Goal: Information Seeking & Learning: Find specific fact

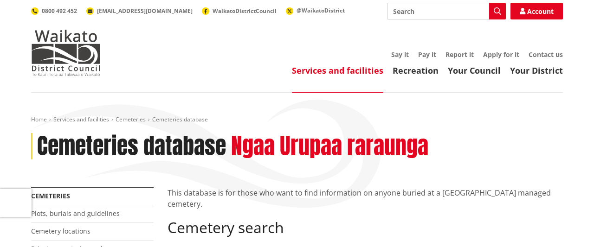
scroll to position [169, 0]
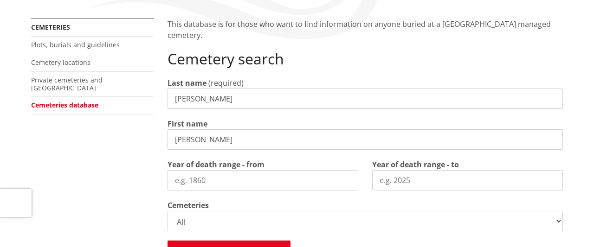
type input "Harry"
click at [201, 182] on input "Year of death range - from" at bounding box center [262, 180] width 191 height 20
click at [202, 137] on input "Harry" at bounding box center [364, 139] width 395 height 20
click at [176, 182] on input "Year of death range - from" at bounding box center [262, 180] width 191 height 20
type input "1940"
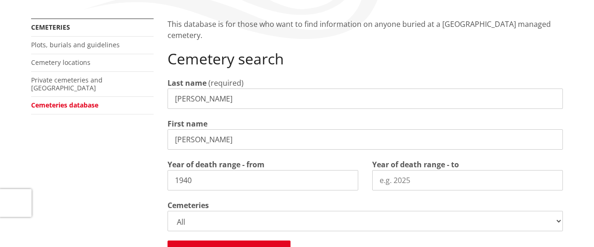
click at [389, 188] on input "Year of death range - to" at bounding box center [467, 180] width 191 height 20
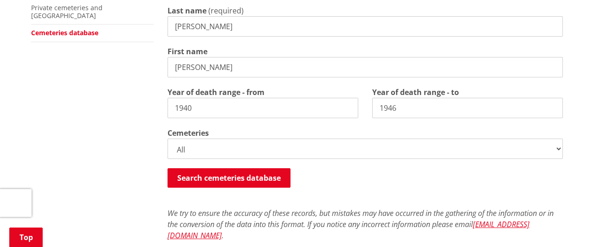
scroll to position [265, 0]
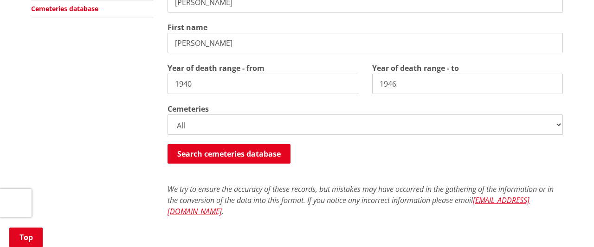
type input "1946"
click option "Huntly Ashes Plaque Berm" at bounding box center [0, 0] width 0 height 0
click at [167, 115] on select "All Gordonton Ashes Memorial Berm Gordonton Lawn [GEOGRAPHIC_DATA] Octagonal As…" at bounding box center [364, 125] width 395 height 20
select select
click option "Huntly Old" at bounding box center [0, 0] width 0 height 0
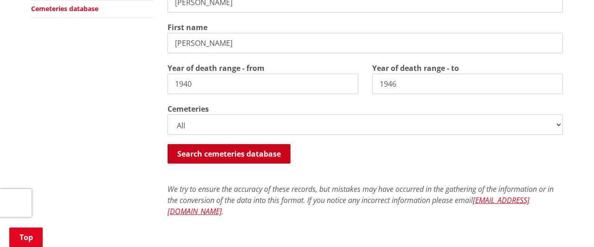
click at [230, 149] on button "Search cemeteries database" at bounding box center [228, 153] width 123 height 19
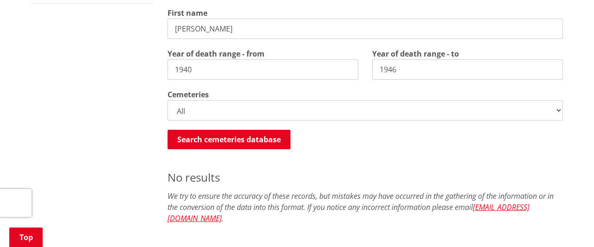
scroll to position [256, 0]
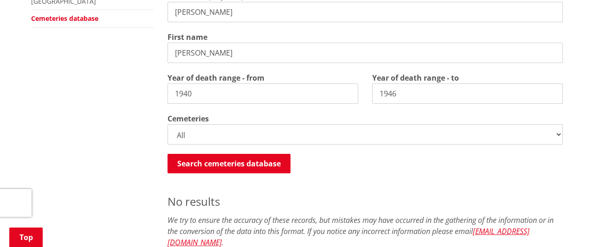
click at [222, 53] on input "Harry" at bounding box center [364, 53] width 395 height 20
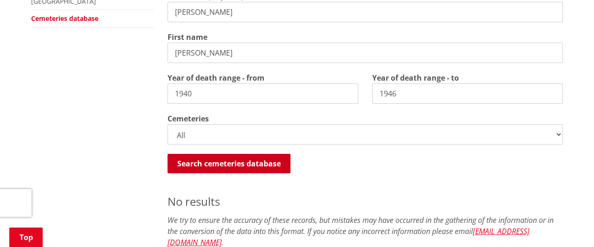
type input "Henry"
click at [185, 162] on button "Search cemeteries database" at bounding box center [228, 163] width 123 height 19
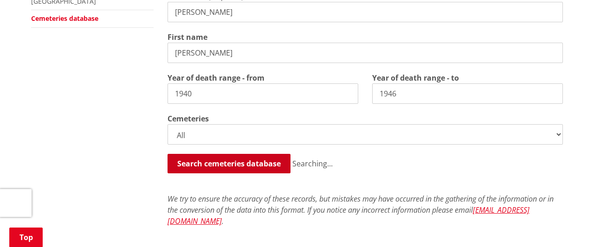
scroll to position [448, 0]
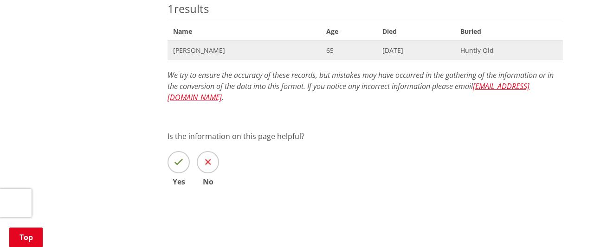
click at [193, 48] on span "Henry Jones" at bounding box center [244, 50] width 142 height 9
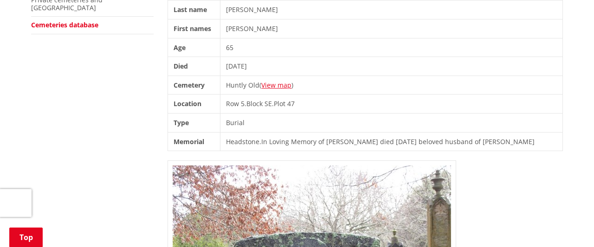
scroll to position [225, 0]
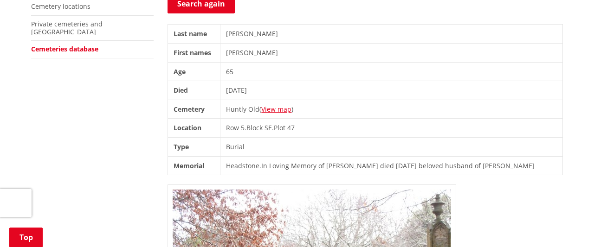
click at [286, 85] on td "28/12/1944" at bounding box center [391, 90] width 342 height 19
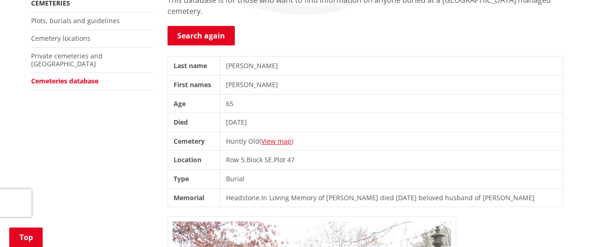
scroll to position [169, 0]
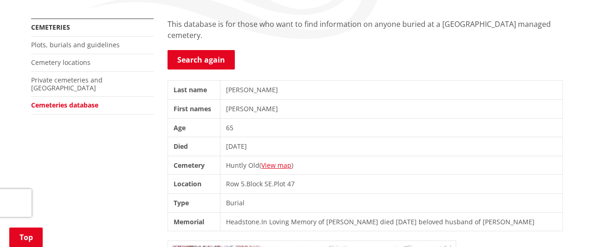
drag, startPoint x: 589, startPoint y: 1, endPoint x: 284, endPoint y: 163, distance: 345.2
click at [284, 163] on link "View map" at bounding box center [276, 165] width 30 height 9
click at [256, 86] on td "[PERSON_NAME]" at bounding box center [391, 90] width 342 height 19
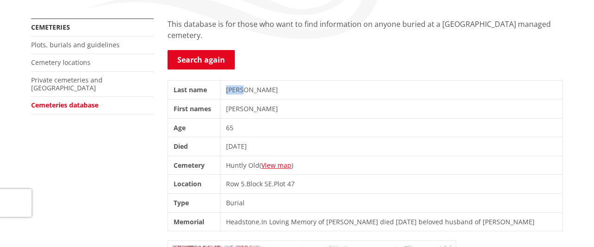
click at [256, 86] on td "[PERSON_NAME]" at bounding box center [391, 90] width 342 height 19
click at [260, 85] on td "[PERSON_NAME]" at bounding box center [391, 90] width 342 height 19
click at [256, 90] on td "[PERSON_NAME]" at bounding box center [391, 90] width 342 height 19
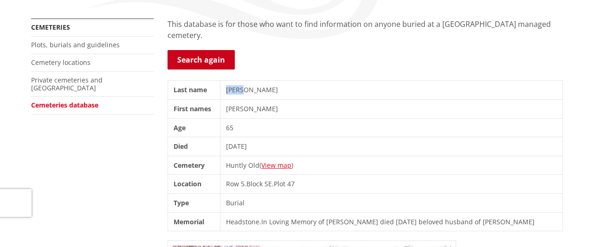
click at [181, 55] on link "Search again" at bounding box center [200, 59] width 67 height 19
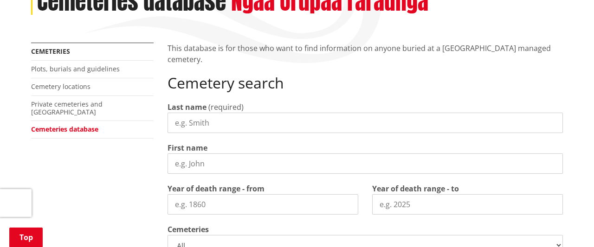
scroll to position [169, 0]
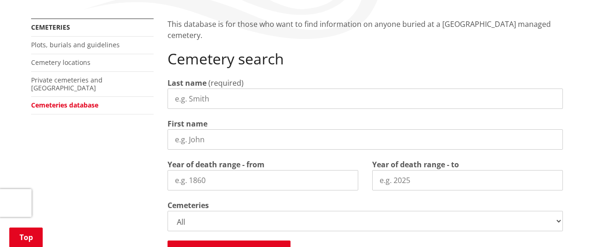
click at [188, 95] on input "Last name" at bounding box center [364, 99] width 395 height 20
type input "Valentine"
click at [177, 141] on input "First name" at bounding box center [364, 139] width 395 height 20
type input "Annie"
click at [204, 179] on input "Year of death range - from" at bounding box center [262, 180] width 191 height 20
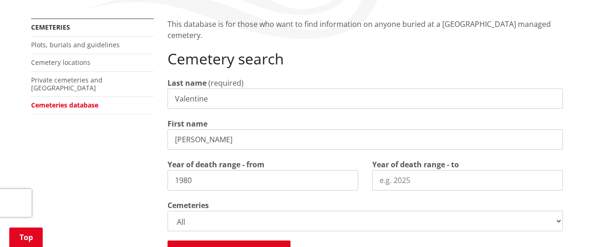
type input "1980"
click at [397, 178] on input "Year of death range - to" at bounding box center [467, 180] width 191 height 20
type input "1990"
click at [167, 211] on select "All Gordonton Ashes Memorial Berm Gordonton Lawn Gordonton Octagonal Ashes Gord…" at bounding box center [364, 221] width 395 height 20
select select
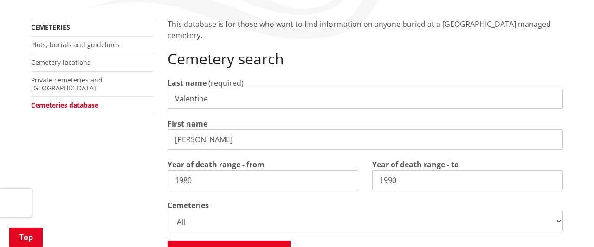
click option "Huntly Old" at bounding box center [0, 0] width 0 height 0
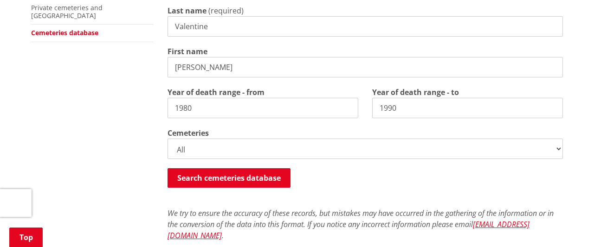
scroll to position [265, 0]
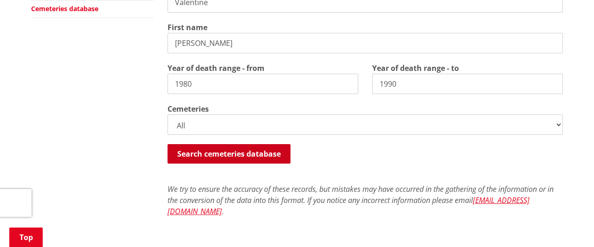
click at [199, 152] on button "Search cemeteries database" at bounding box center [228, 153] width 123 height 19
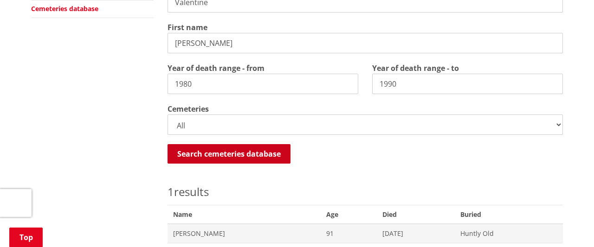
scroll to position [448, 0]
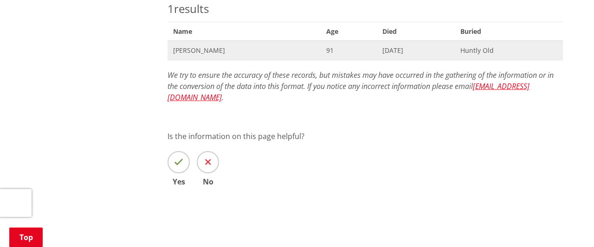
click at [213, 46] on span "Annie Valentine" at bounding box center [244, 50] width 142 height 9
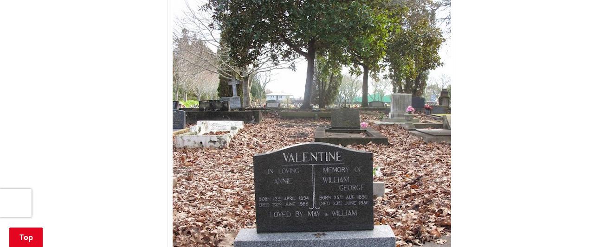
scroll to position [538, 0]
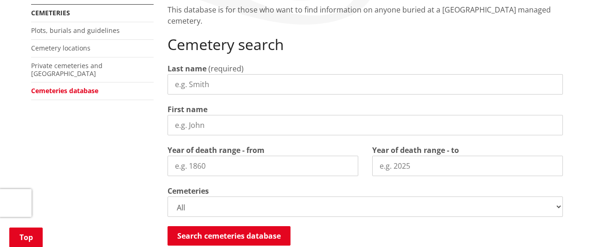
scroll to position [167, 0]
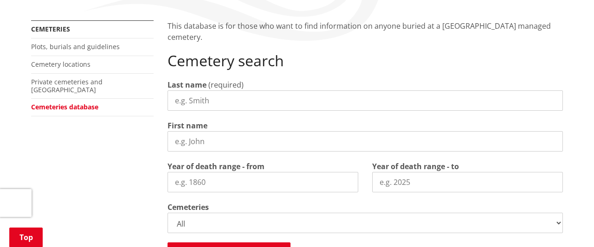
click at [207, 100] on input "Last name" at bounding box center [364, 100] width 395 height 20
type input "[PERSON_NAME]"
click at [189, 144] on input "First name" at bounding box center [364, 141] width 395 height 20
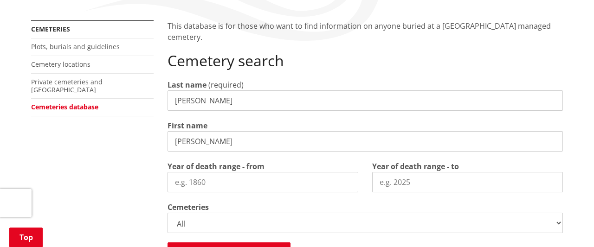
type input "[PERSON_NAME]"
click at [182, 179] on input "Year of death range - from" at bounding box center [262, 182] width 191 height 20
type input "1974"
click at [381, 176] on input "Year of death range - to" at bounding box center [467, 182] width 191 height 20
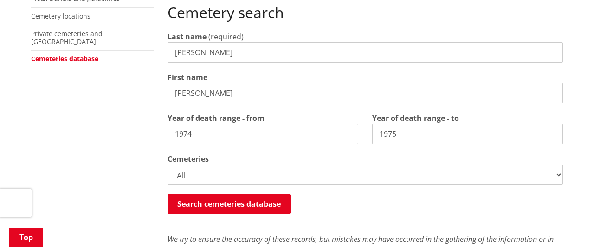
scroll to position [239, 0]
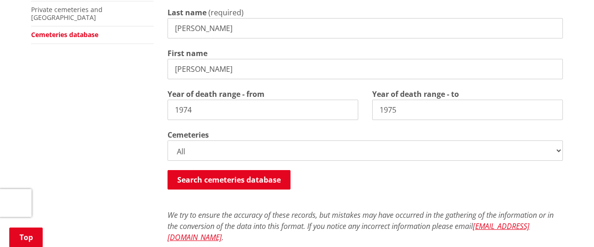
type input "1975"
click at [167, 141] on select "All Gordonton Ashes Memorial Berm Gordonton Lawn [GEOGRAPHIC_DATA] Octagonal As…" at bounding box center [364, 151] width 395 height 20
select select
click option "Huntly Old Lawn" at bounding box center [0, 0] width 0 height 0
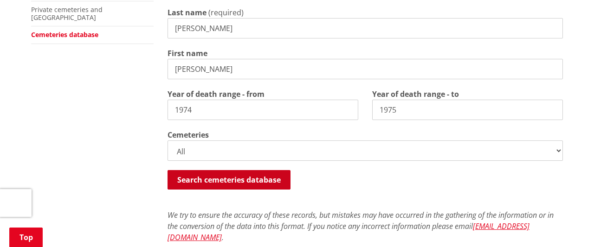
click at [224, 178] on button "Search cemeteries database" at bounding box center [228, 179] width 123 height 19
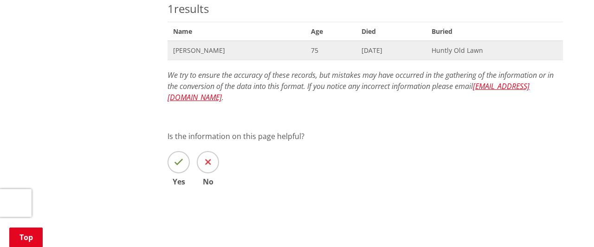
click at [197, 49] on span "[PERSON_NAME]" at bounding box center [236, 50] width 127 height 9
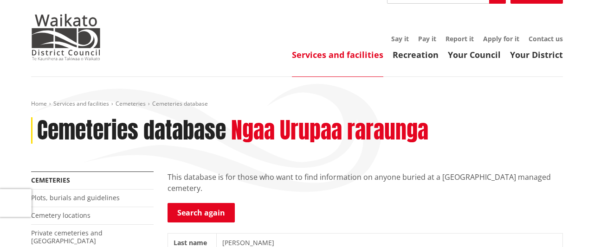
scroll to position [8, 0]
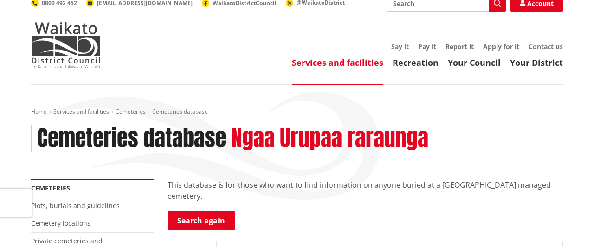
click at [370, 11] on div "Search Search Account 0800 492 452 info@waidc.govt.nz WaikatoDistrictCouncil @W…" at bounding box center [296, 3] width 531 height 17
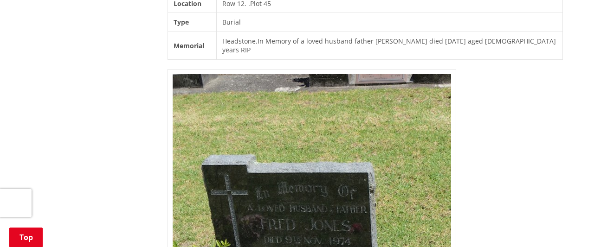
scroll to position [410, 0]
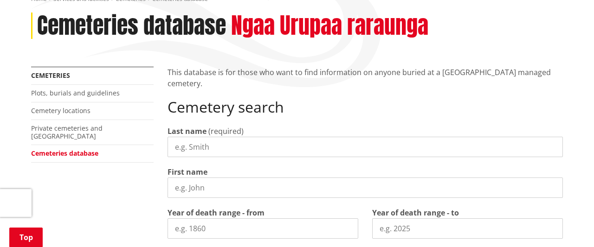
scroll to position [145, 0]
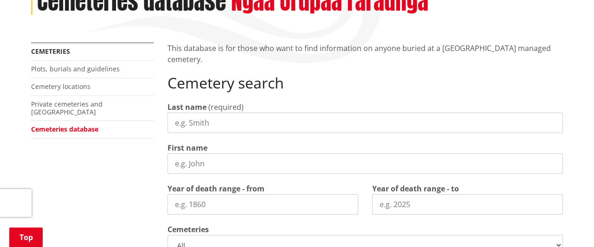
click at [207, 121] on input "Last name" at bounding box center [364, 123] width 395 height 20
type input "[PERSON_NAME]"
click at [179, 158] on input "First name" at bounding box center [364, 164] width 395 height 20
type input "[PERSON_NAME]"
click at [183, 206] on input "Year of death range - from" at bounding box center [262, 204] width 191 height 20
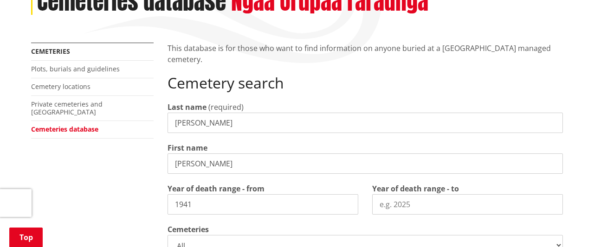
type input "1941"
click at [410, 203] on input "Year of death range - to" at bounding box center [467, 204] width 191 height 20
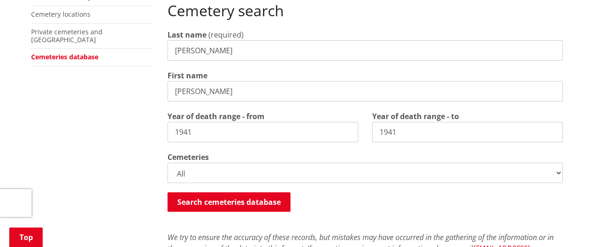
scroll to position [241, 0]
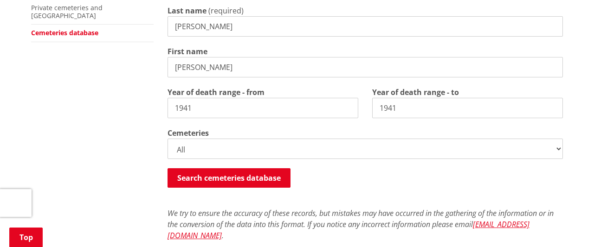
type input "1941"
click at [167, 139] on select "All Gordonton Ashes Memorial Berm Gordonton Lawn Gordonton Octagonal Ashes Gord…" at bounding box center [364, 149] width 395 height 20
select select
click option "Huntly Old" at bounding box center [0, 0] width 0 height 0
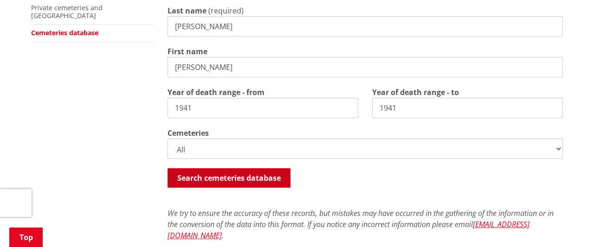
click at [220, 174] on button "Search cemeteries database" at bounding box center [228, 177] width 123 height 19
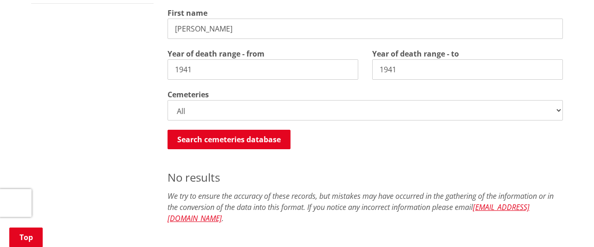
scroll to position [256, 0]
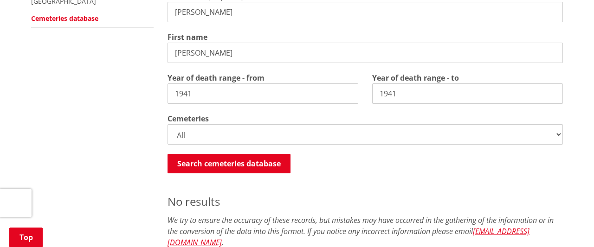
click at [205, 94] on input "1941" at bounding box center [262, 93] width 191 height 20
type input "1940"
click at [402, 94] on input "1941" at bounding box center [467, 93] width 191 height 20
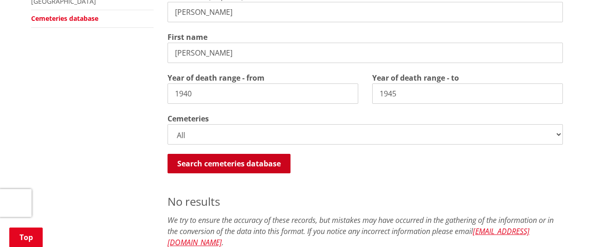
type input "1945"
click at [245, 160] on button "Search cemeteries database" at bounding box center [228, 163] width 123 height 19
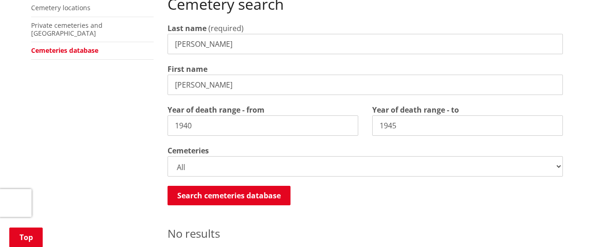
scroll to position [199, 0]
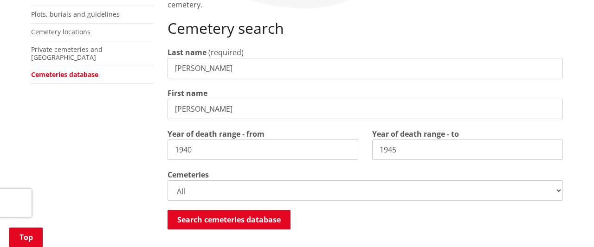
click at [207, 108] on input "Jessie" at bounding box center [364, 109] width 395 height 20
type input "J"
type input "George"
click at [406, 148] on input "1945" at bounding box center [467, 150] width 191 height 20
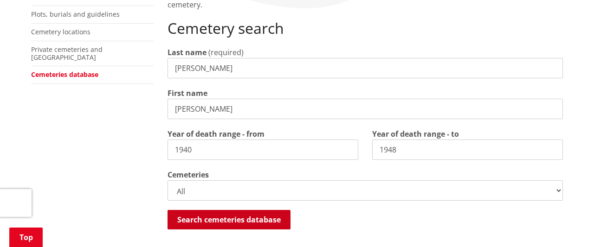
type input "1948"
click at [254, 217] on button "Search cemeteries database" at bounding box center [228, 219] width 123 height 19
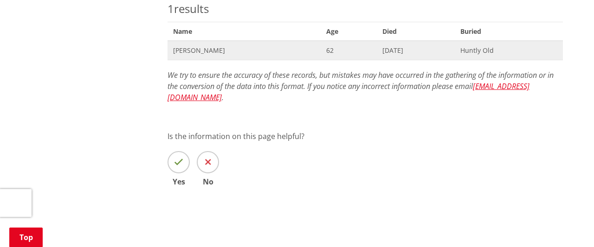
click at [226, 50] on span "George Porteous" at bounding box center [244, 50] width 142 height 9
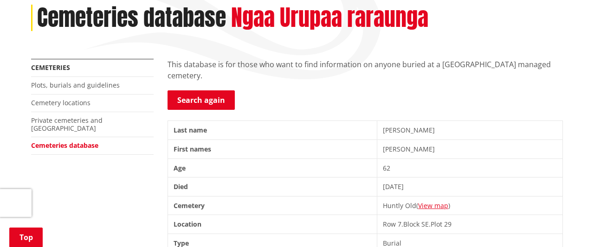
scroll to position [104, 0]
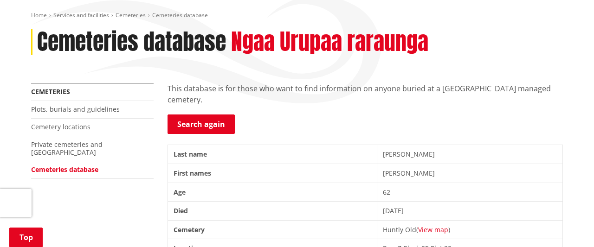
click at [429, 226] on link "View map" at bounding box center [433, 229] width 30 height 9
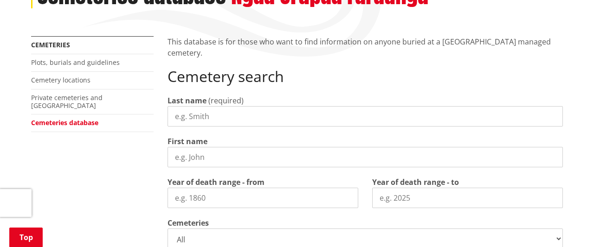
scroll to position [127, 0]
